Goal: Find specific page/section: Find specific page/section

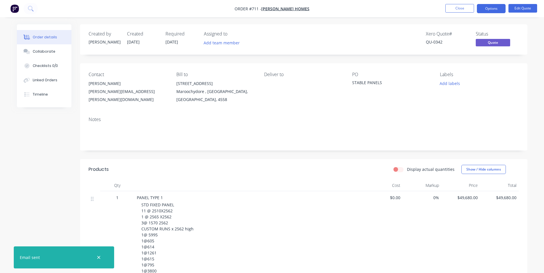
scroll to position [450, 0]
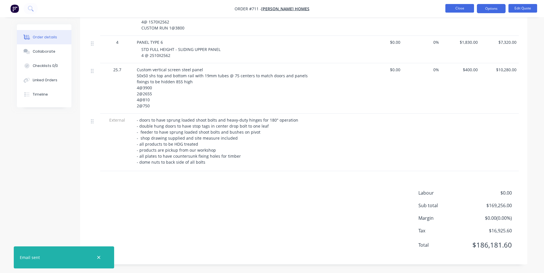
drag, startPoint x: 0, startPoint y: 0, endPoint x: 449, endPoint y: 8, distance: 449.5
click at [449, 8] on button "Close" at bounding box center [459, 8] width 29 height 9
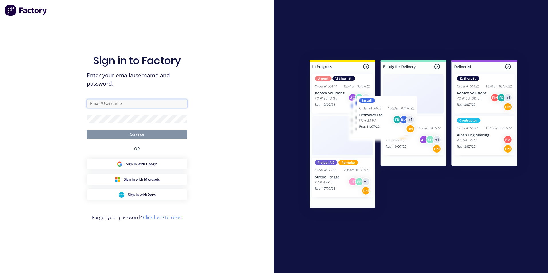
type input "[PERSON_NAME][EMAIL_ADDRESS][DOMAIN_NAME]"
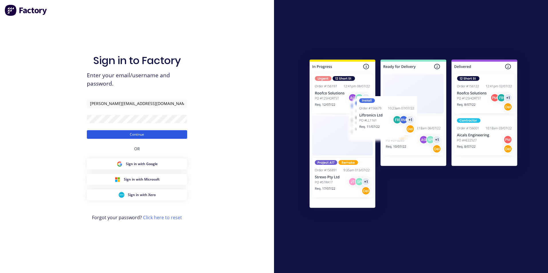
click at [139, 136] on button "Continue" at bounding box center [137, 134] width 100 height 9
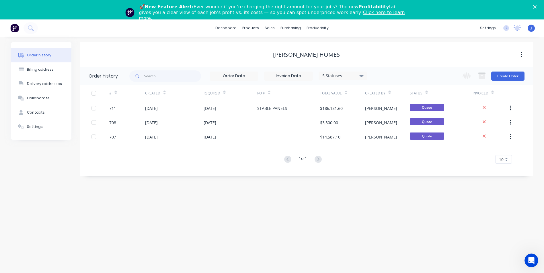
click at [536, 7] on polygon "Close" at bounding box center [534, 6] width 3 height 3
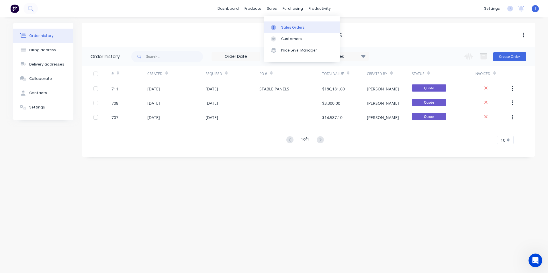
click at [291, 28] on div "Sales Orders" at bounding box center [293, 27] width 24 height 5
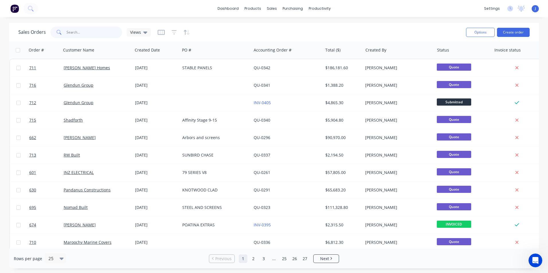
click at [79, 34] on input "text" at bounding box center [94, 32] width 56 height 11
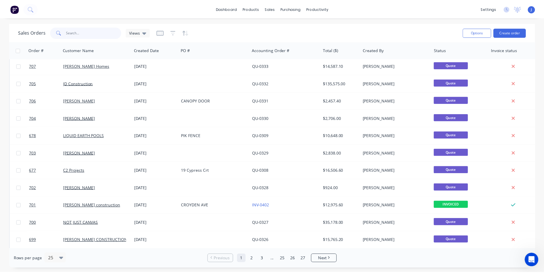
scroll to position [250, 0]
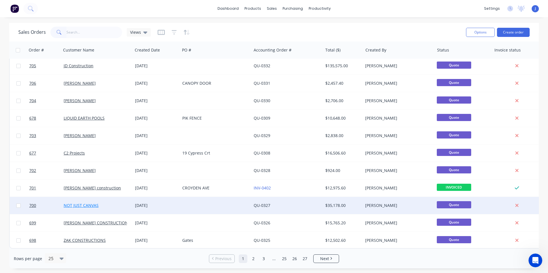
click at [92, 204] on link "NOT JUST CANVAS" at bounding box center [81, 205] width 35 height 5
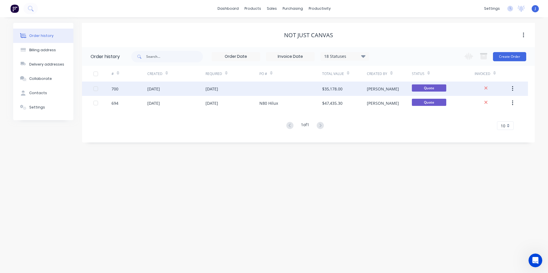
click at [288, 87] on div at bounding box center [290, 89] width 63 height 14
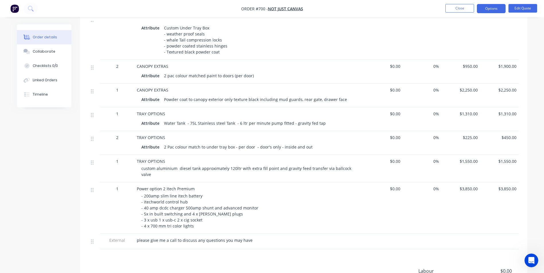
scroll to position [400, 0]
